Goal: Task Accomplishment & Management: Manage account settings

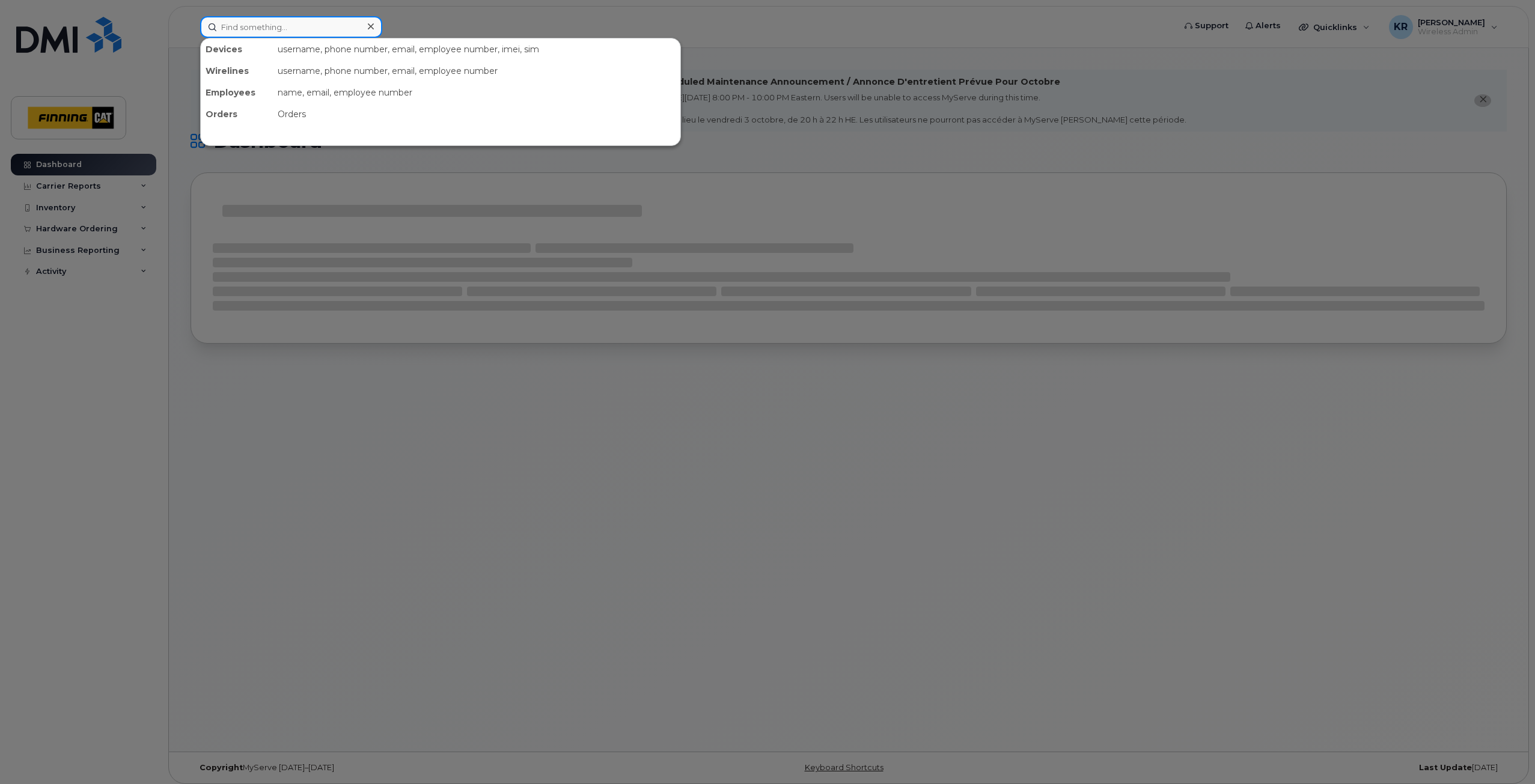
click at [266, 27] on input at bounding box center [290, 27] width 182 height 21
paste input "JONATHAN BREITENSTEIN"
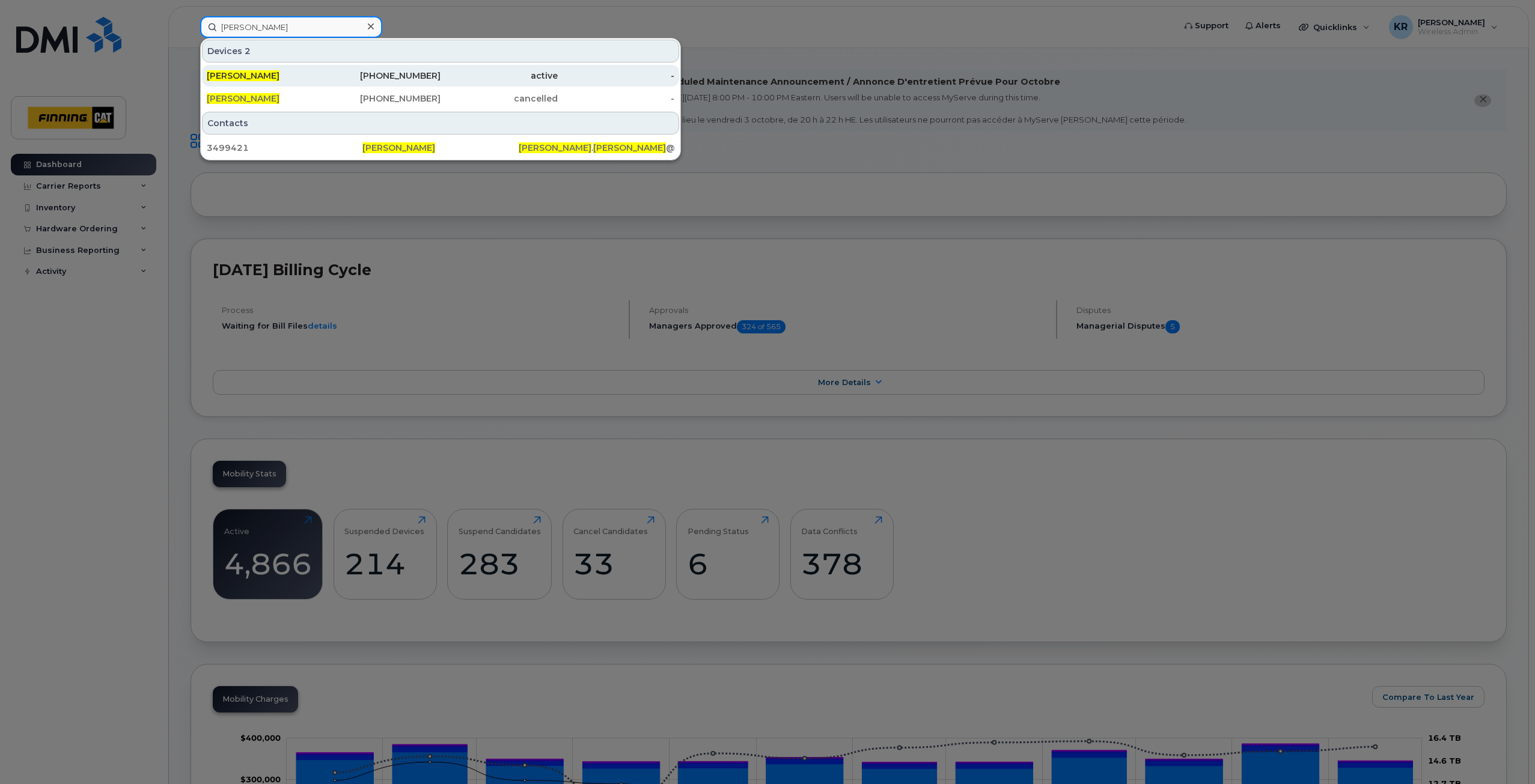
type input "JONATHAN BREITENSTEIN"
click at [427, 79] on div "368-996-5344" at bounding box center [383, 75] width 117 height 12
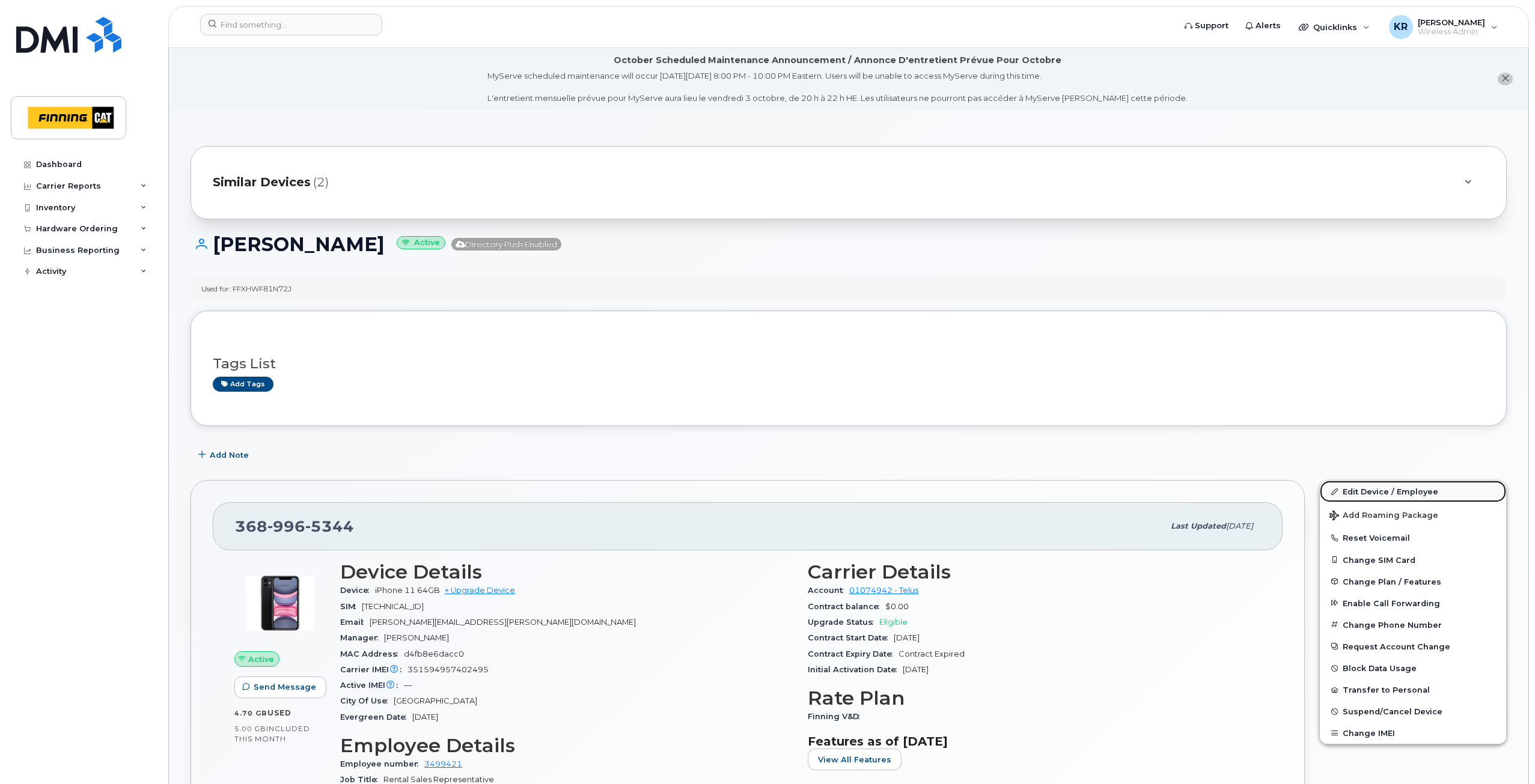
click at [1355, 494] on link "Edit Device / Employee" at bounding box center [1413, 491] width 187 height 21
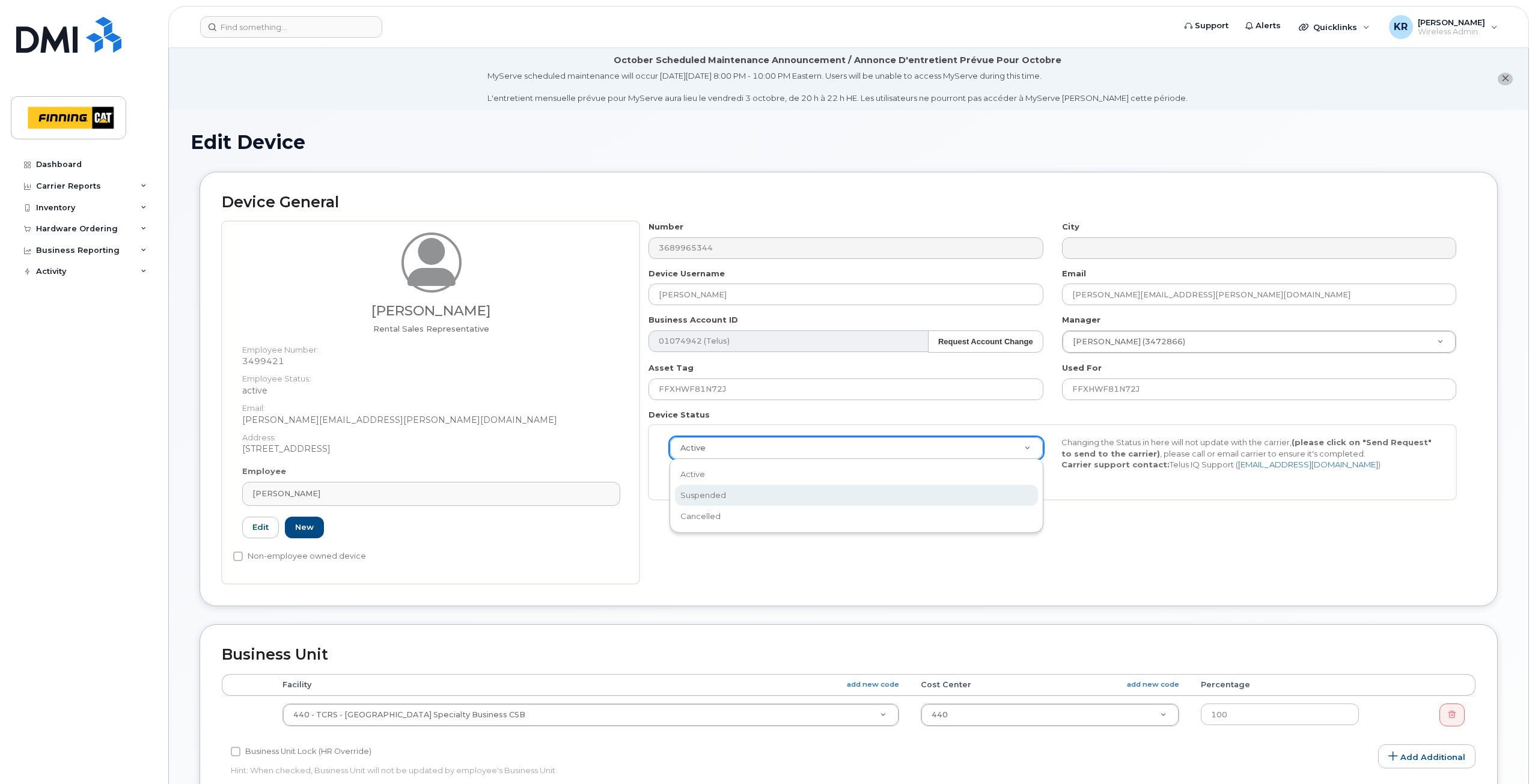
drag, startPoint x: 821, startPoint y: 503, endPoint x: 832, endPoint y: 502, distance: 11.0
select select "suspended"
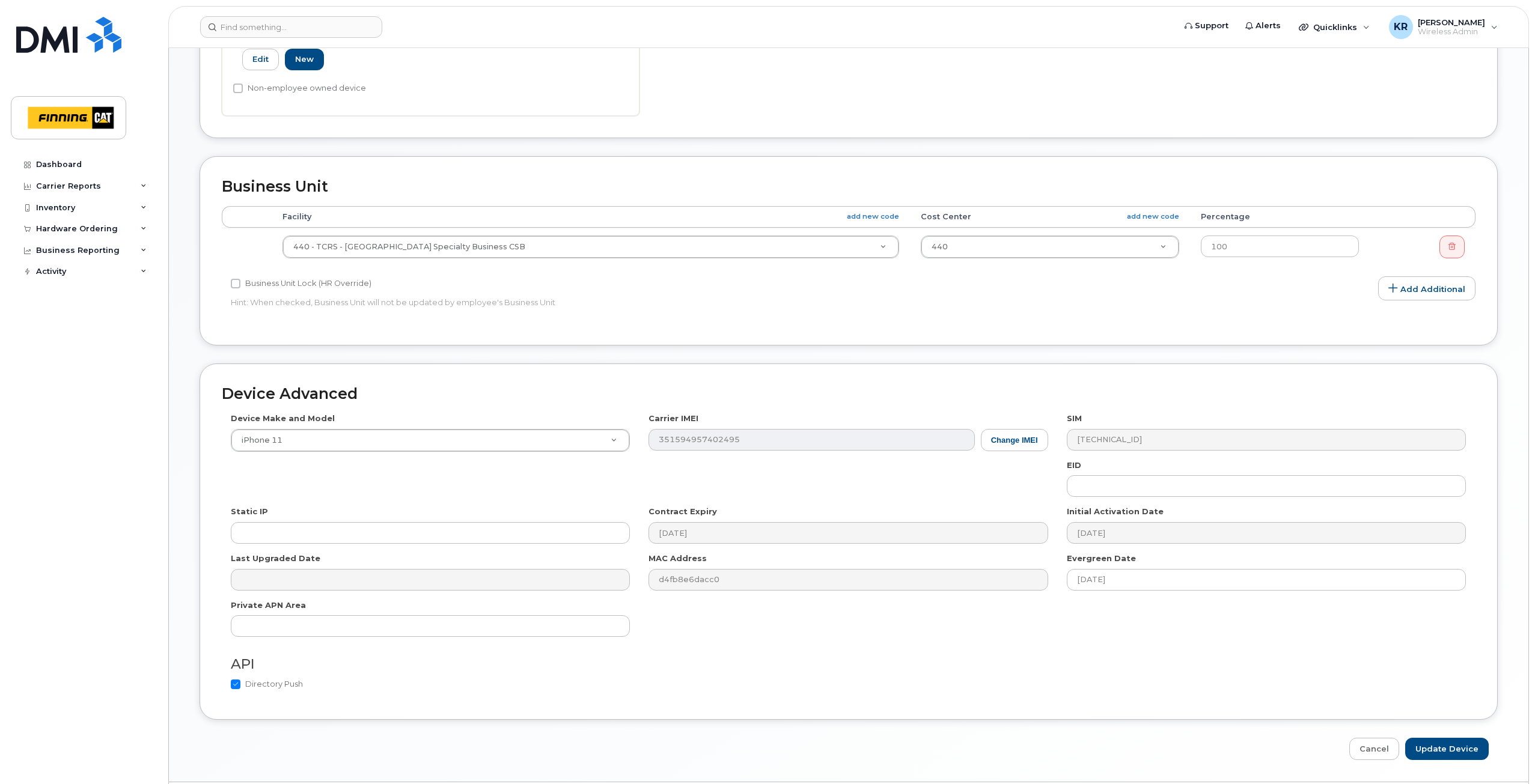
scroll to position [504, 0]
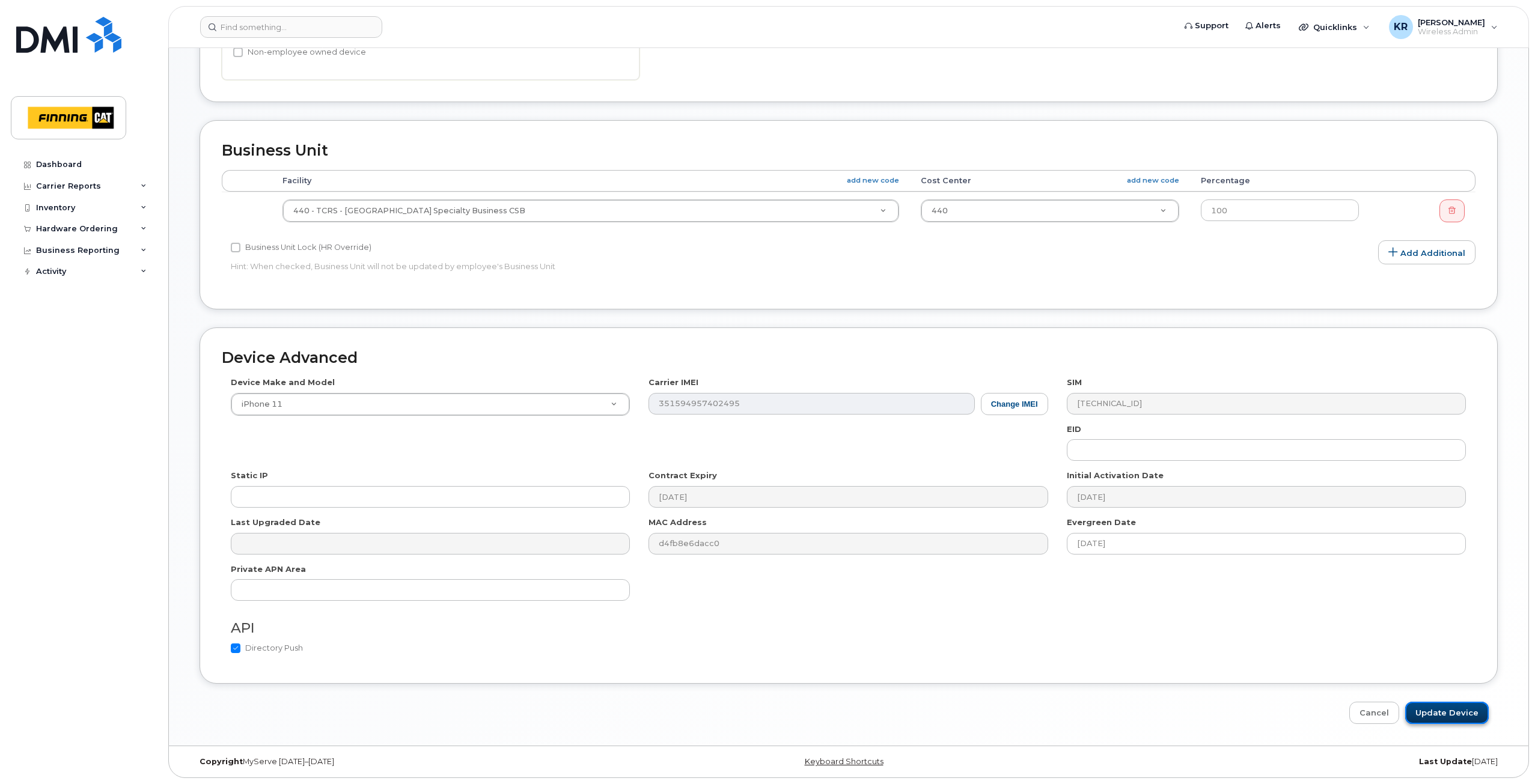
click at [1460, 716] on input "Update Device" at bounding box center [1447, 712] width 84 height 22
type input "Saving..."
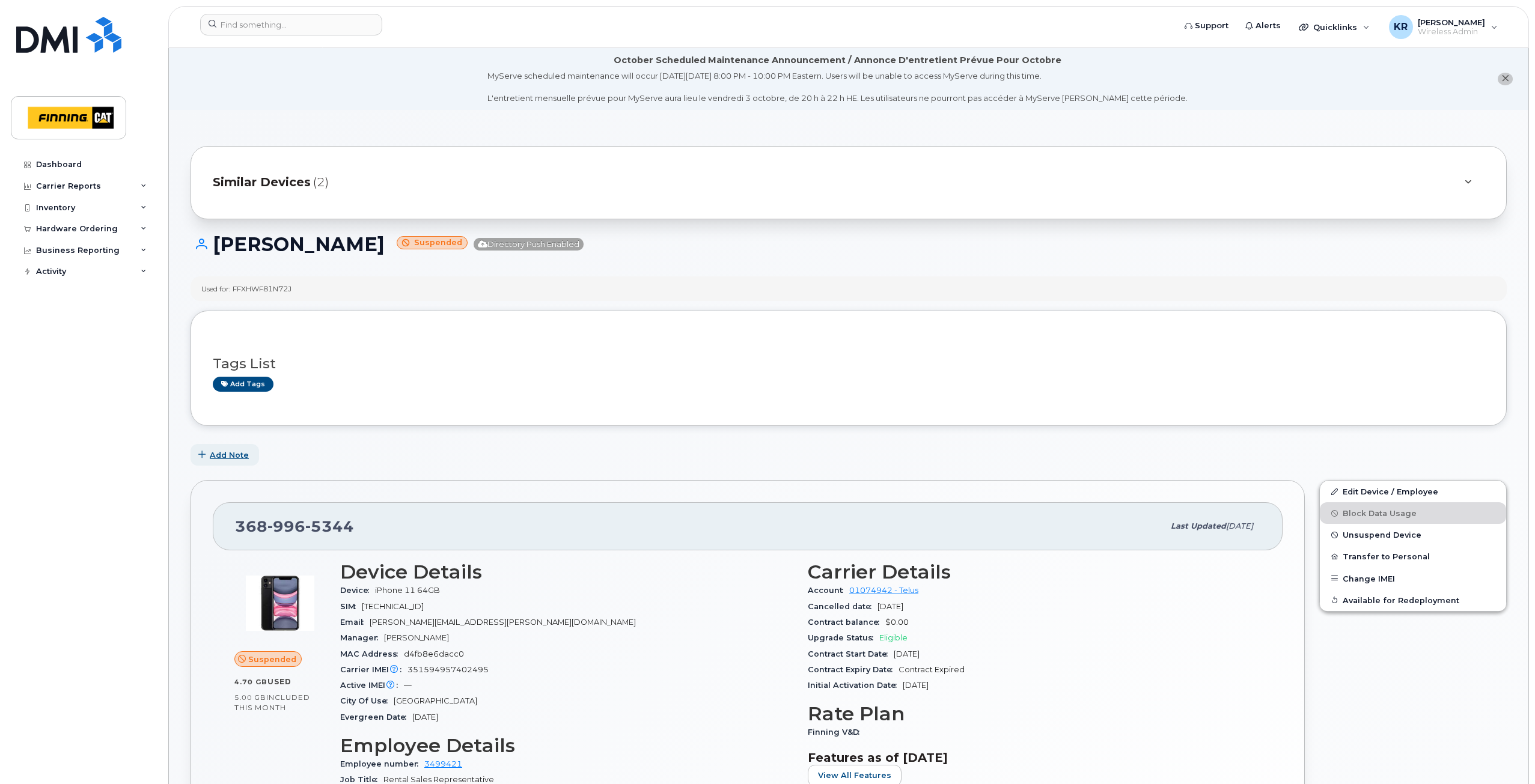
click at [238, 456] on span "Add Note" at bounding box center [229, 455] width 39 height 12
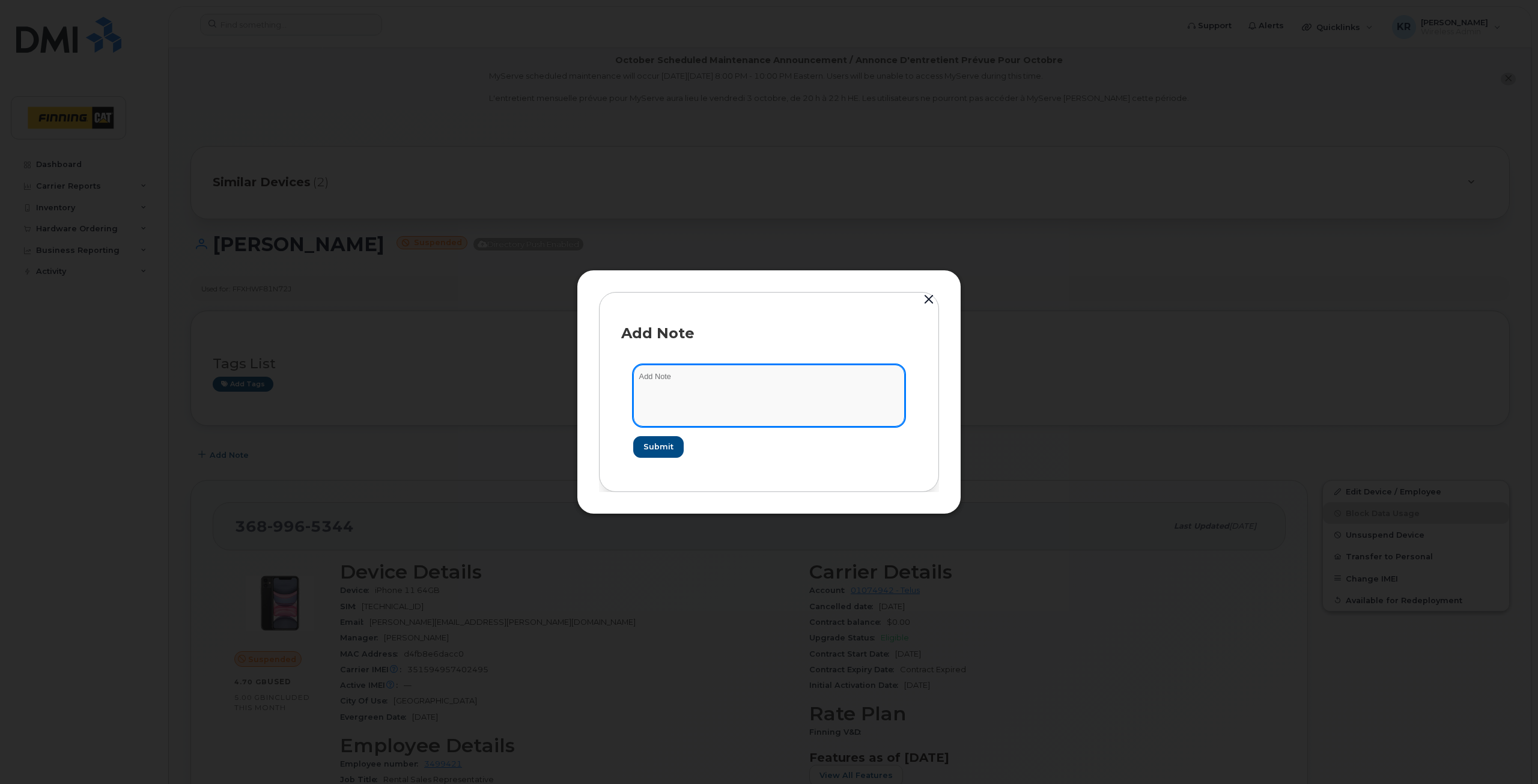
click at [667, 383] on textarea at bounding box center [769, 395] width 272 height 61
type textarea "T - Sept 26/25"
click at [667, 448] on span "Submit" at bounding box center [658, 447] width 30 height 12
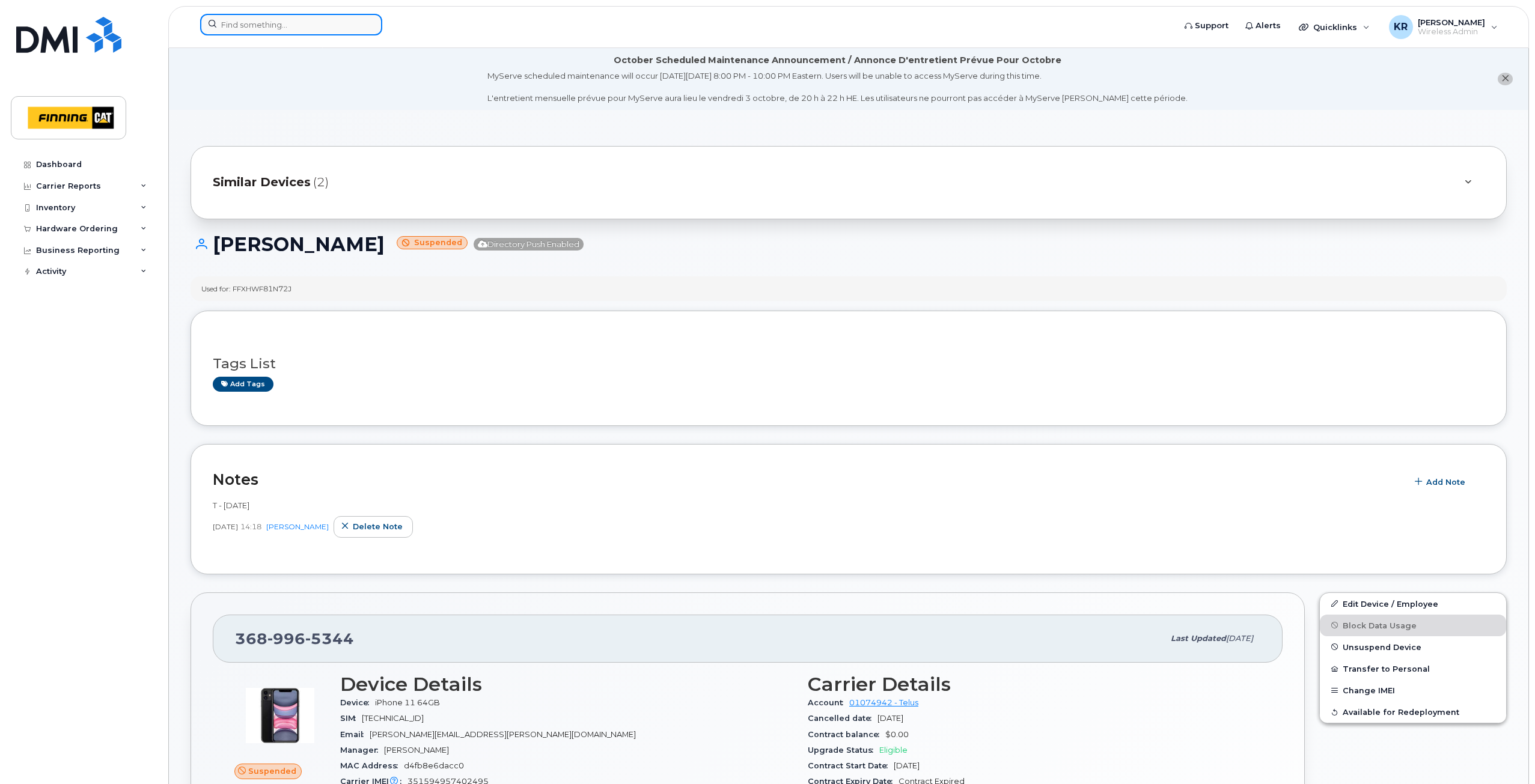
click at [298, 29] on input at bounding box center [290, 25] width 182 height 21
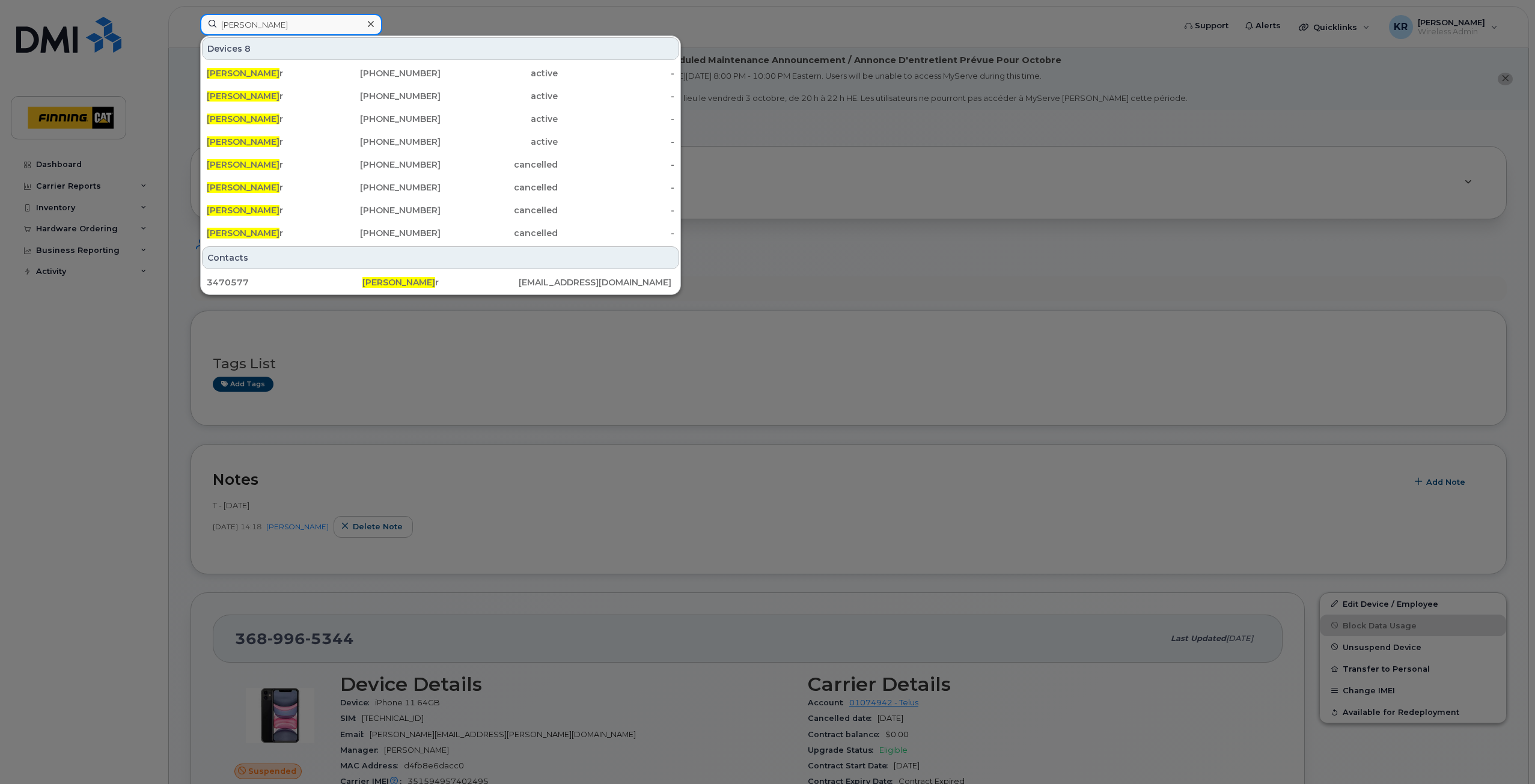
type input "shane pastoor"
click at [281, 71] on div "Shane Pastoor" at bounding box center [266, 74] width 117 height 12
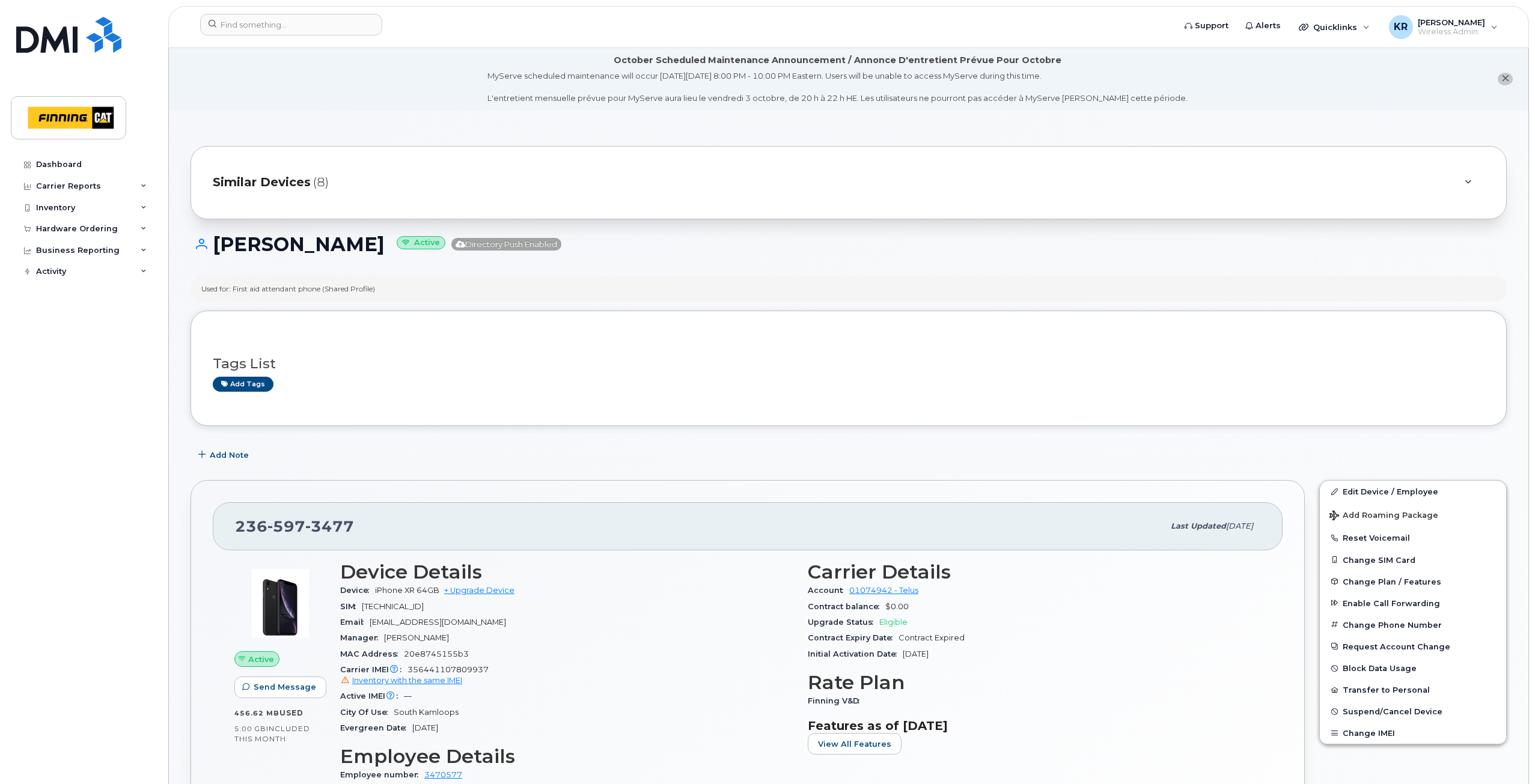
click at [265, 185] on span "Similar Devices" at bounding box center [262, 183] width 98 height 18
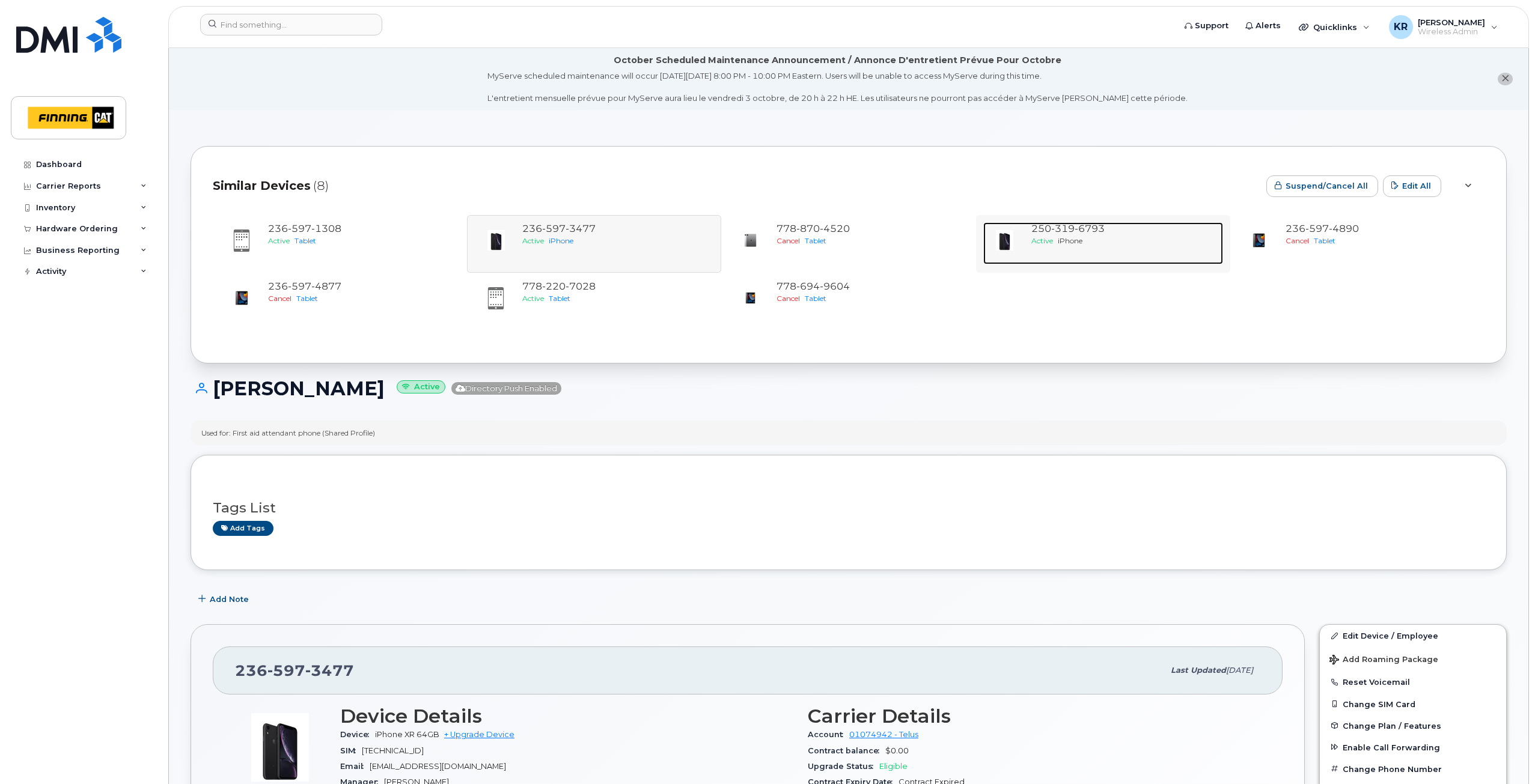
click at [1081, 229] on span "6793" at bounding box center [1090, 228] width 30 height 12
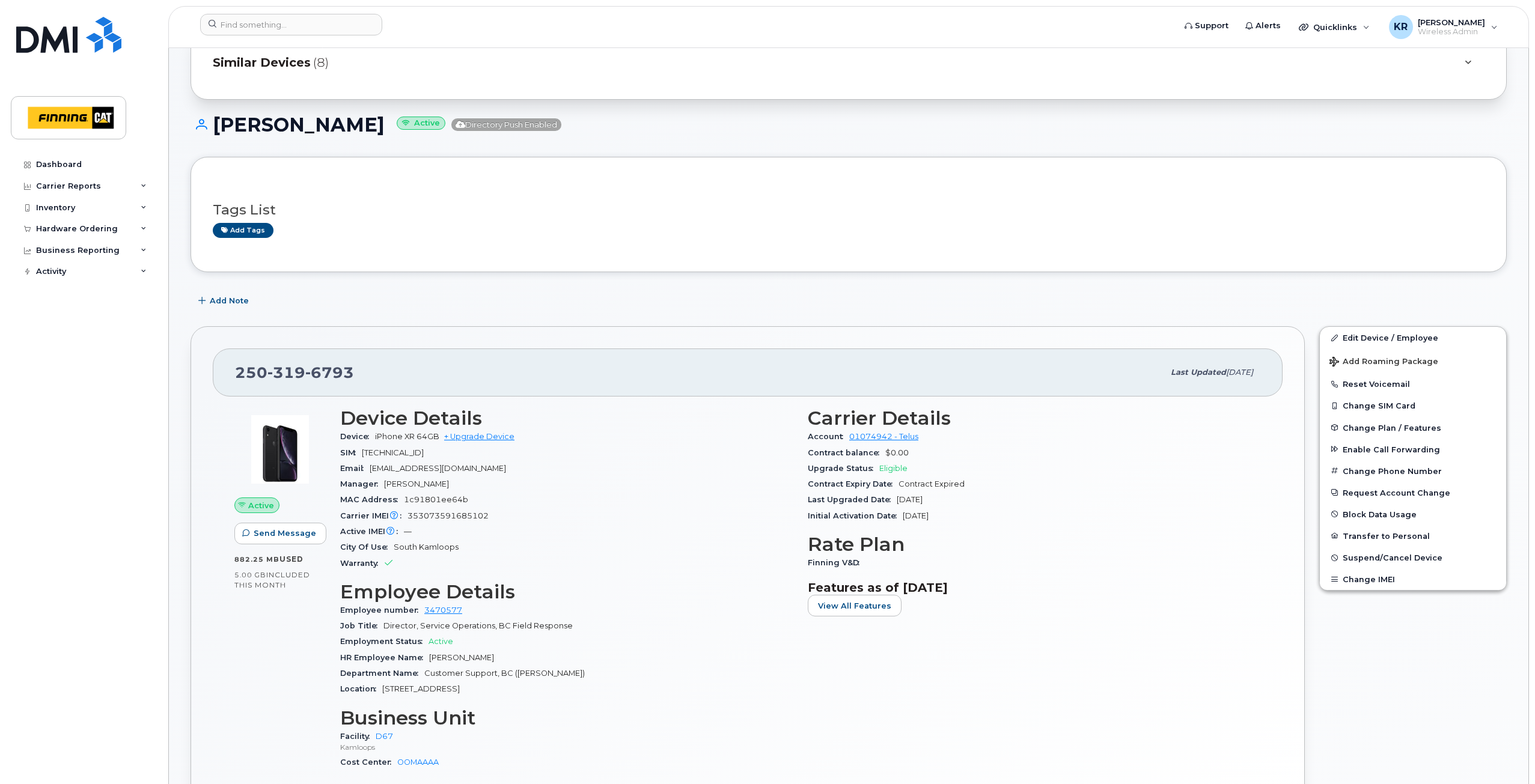
scroll to position [120, 0]
click at [252, 62] on span "Similar Devices" at bounding box center [262, 62] width 98 height 18
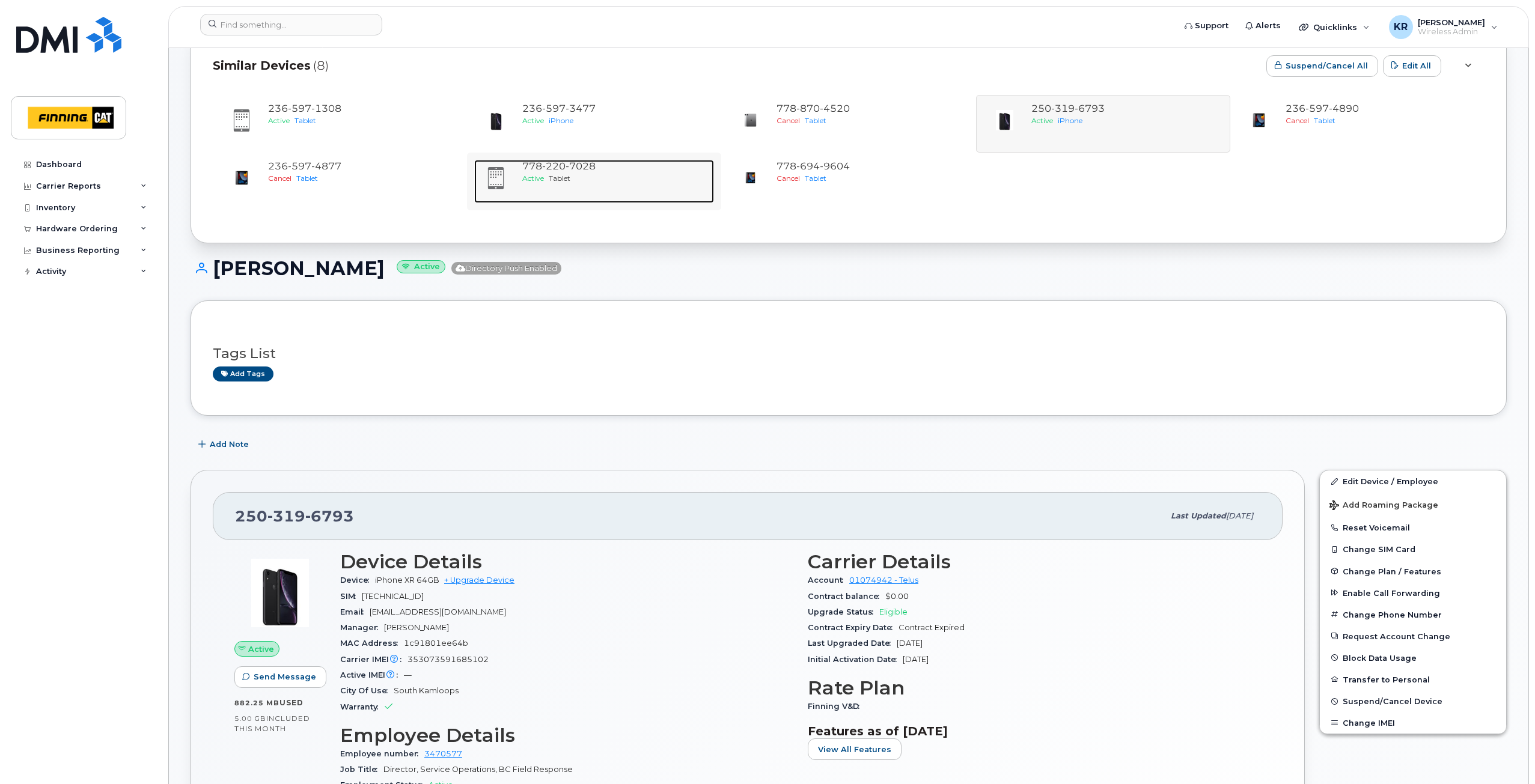
click at [542, 178] on span "Active" at bounding box center [533, 178] width 21 height 9
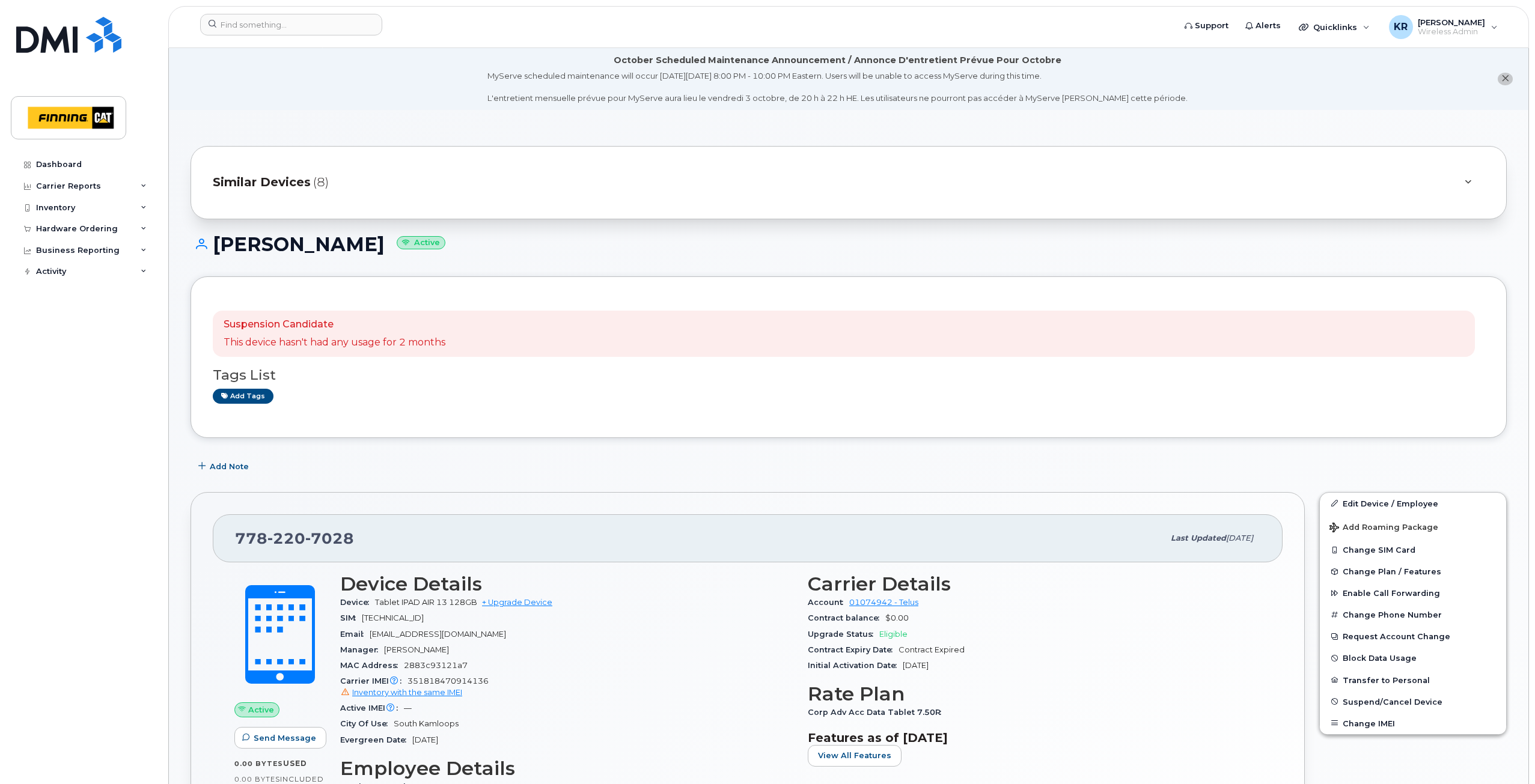
click at [285, 182] on span "Similar Devices" at bounding box center [262, 183] width 98 height 18
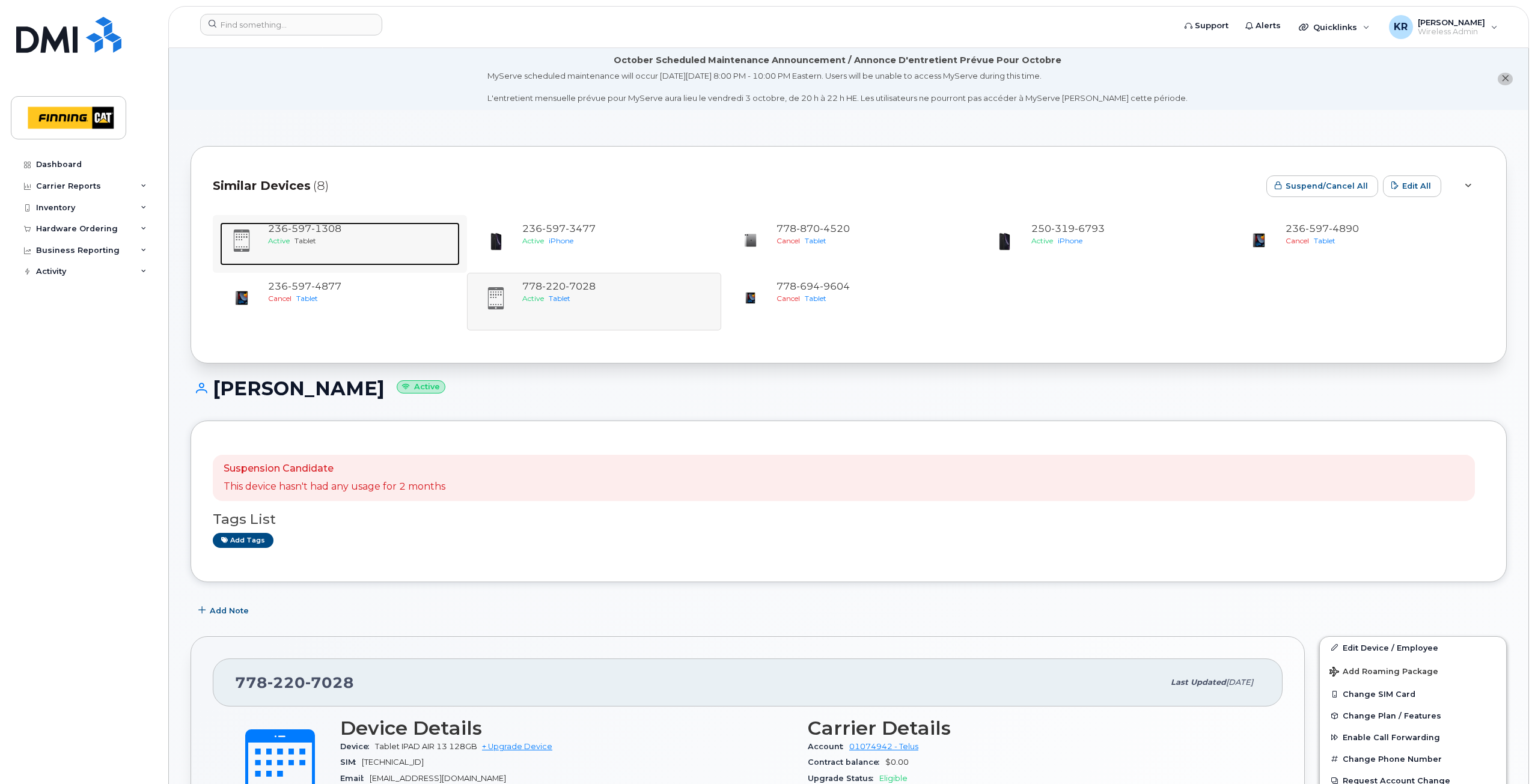
click at [315, 234] on div "[PHONE_NUMBER]" at bounding box center [362, 229] width 187 height 14
